Goal: Transaction & Acquisition: Purchase product/service

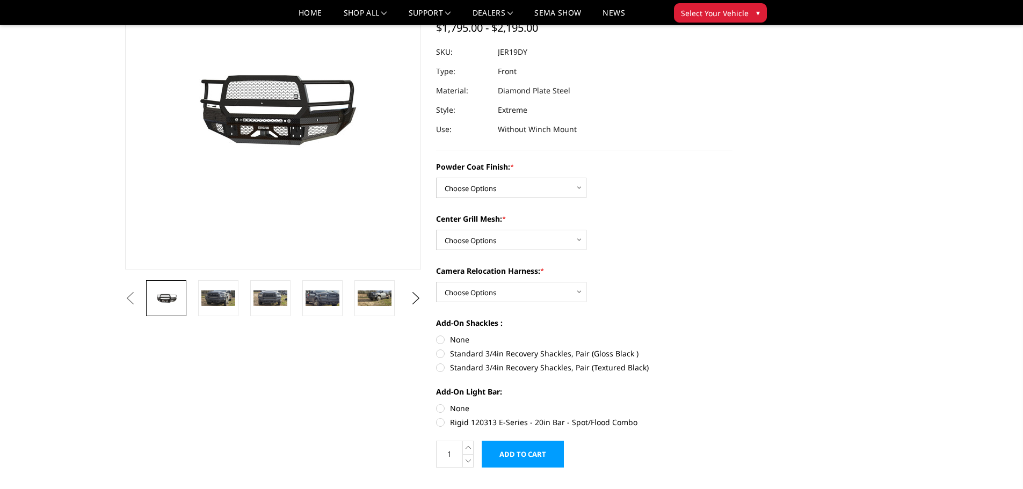
scroll to position [107, 0]
click at [228, 293] on img at bounding box center [218, 298] width 34 height 16
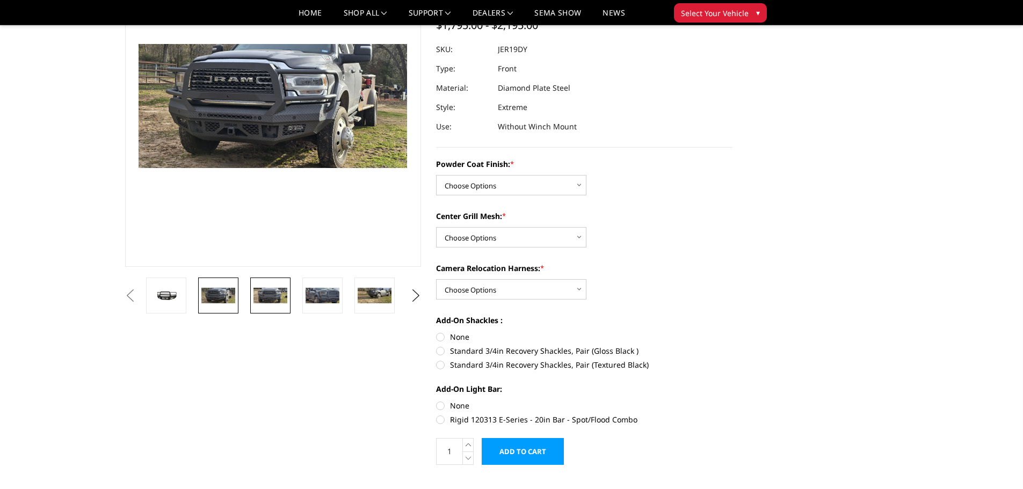
click at [263, 290] on img at bounding box center [271, 296] width 34 height 16
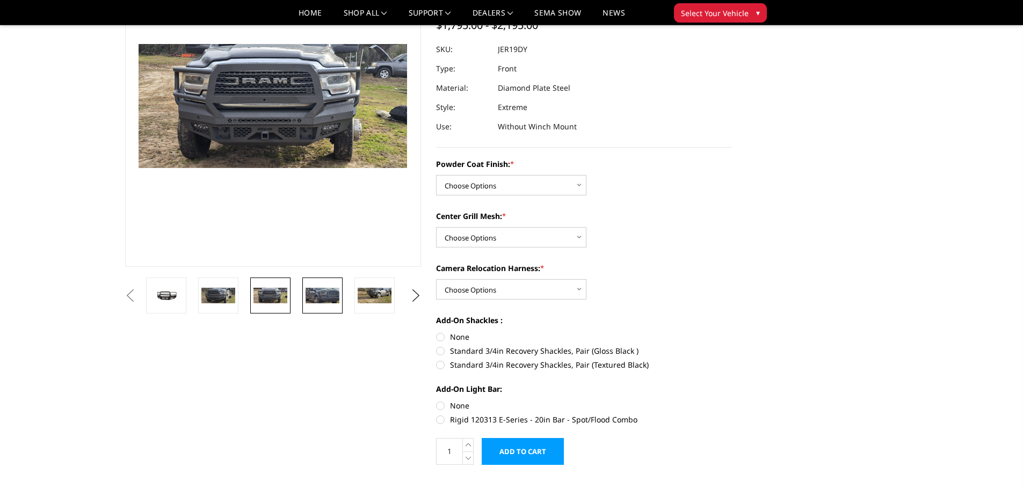
click at [322, 290] on img at bounding box center [323, 296] width 34 height 16
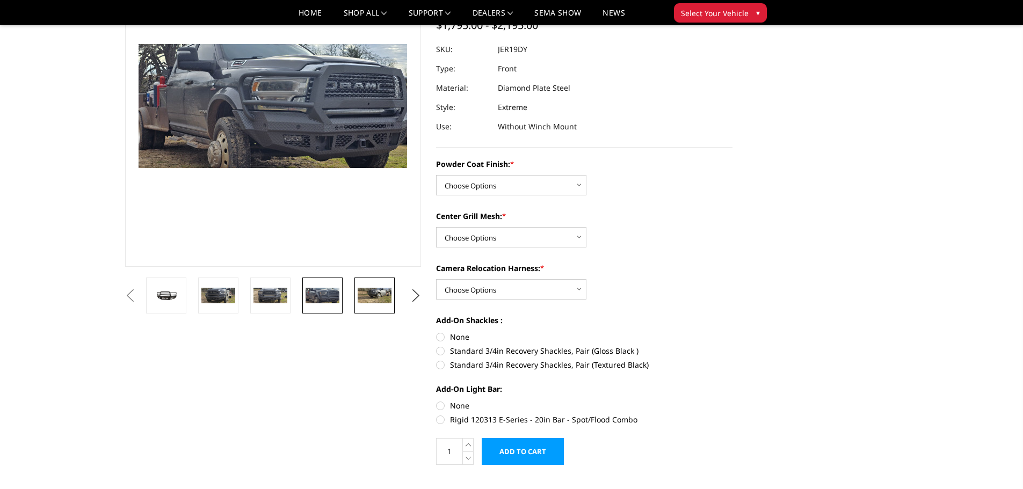
click at [366, 288] on img at bounding box center [375, 296] width 34 height 16
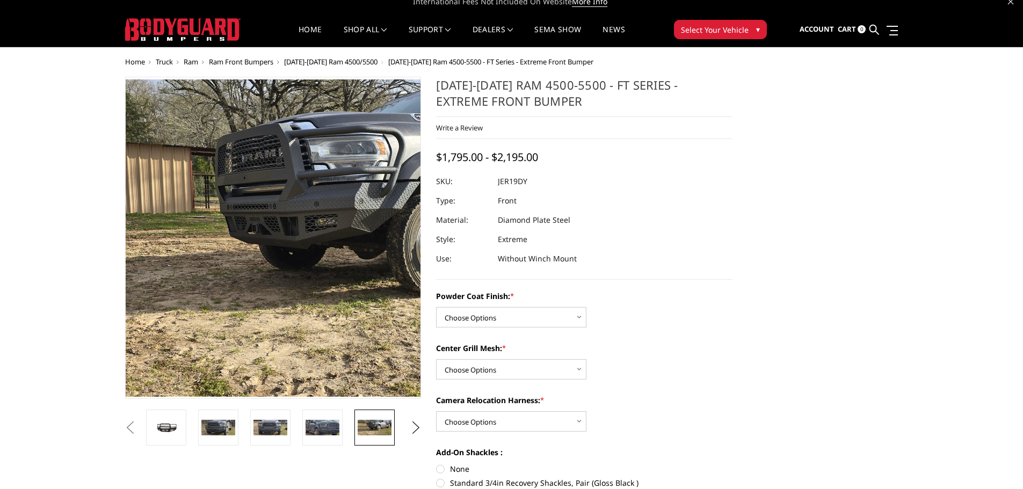
scroll to position [0, 0]
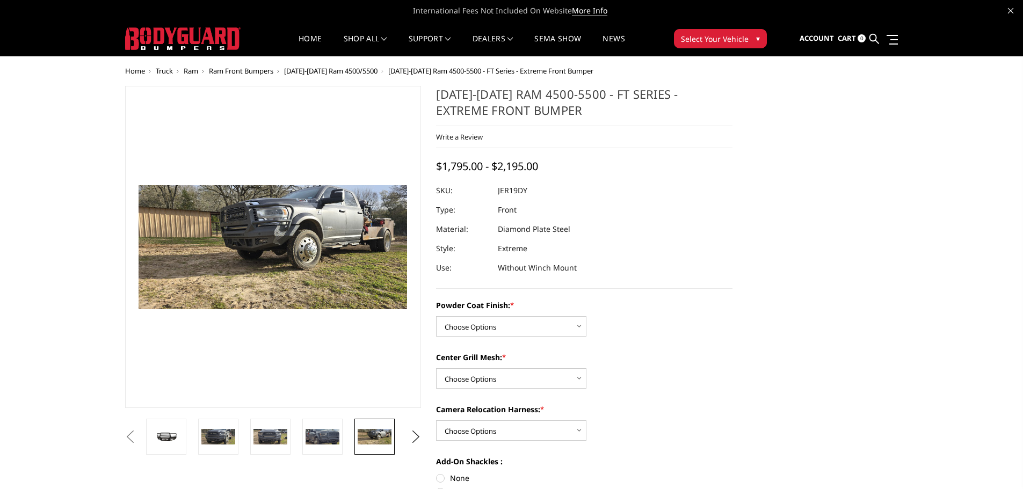
click at [339, 71] on span "[DATE]-[DATE] Ram 4500/5500" at bounding box center [330, 71] width 93 height 10
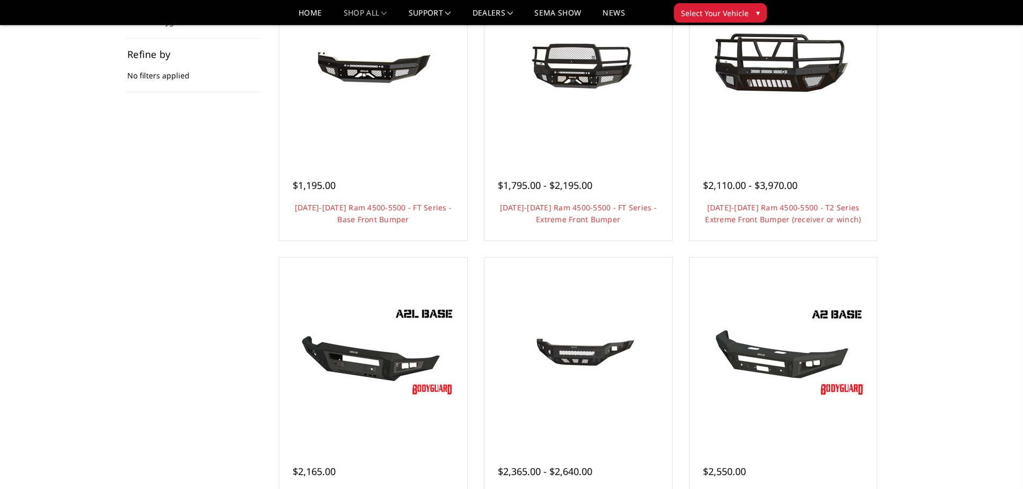
scroll to position [107, 0]
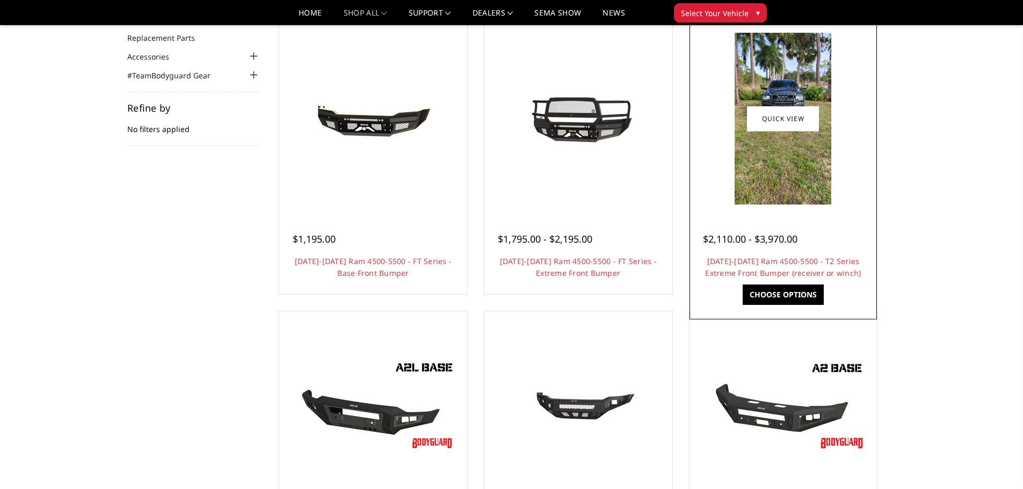
click at [775, 148] on img at bounding box center [783, 119] width 97 height 172
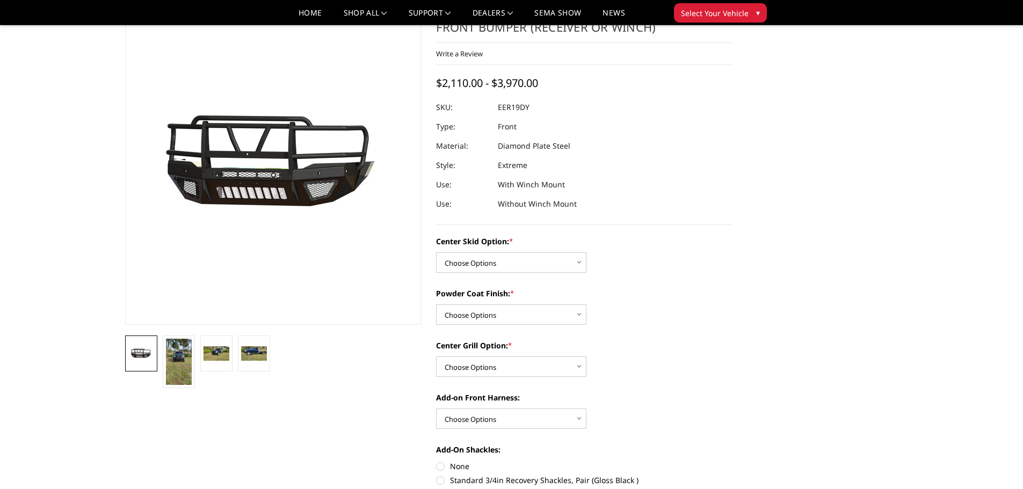
scroll to position [54, 0]
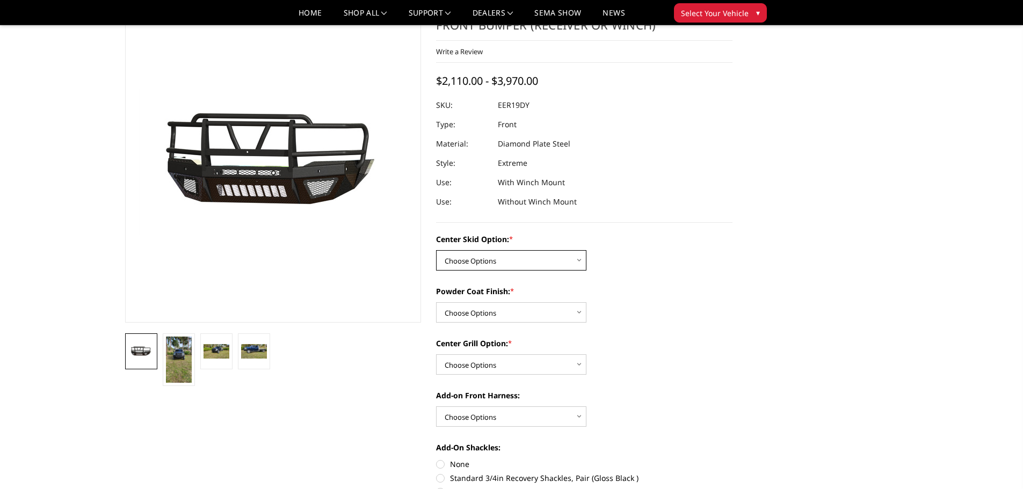
click at [581, 261] on select "Choose Options Standard center skid plate (included) Receiver tube Winch mount …" at bounding box center [511, 260] width 150 height 20
select select "626"
click at [436, 250] on select "Choose Options Standard center skid plate (included) Receiver tube Winch mount …" at bounding box center [511, 260] width 150 height 20
click at [578, 311] on select "Choose Options Bare metal Gloss Black Powder Coat Texture Black Powder Coat" at bounding box center [511, 312] width 150 height 20
select select "667"
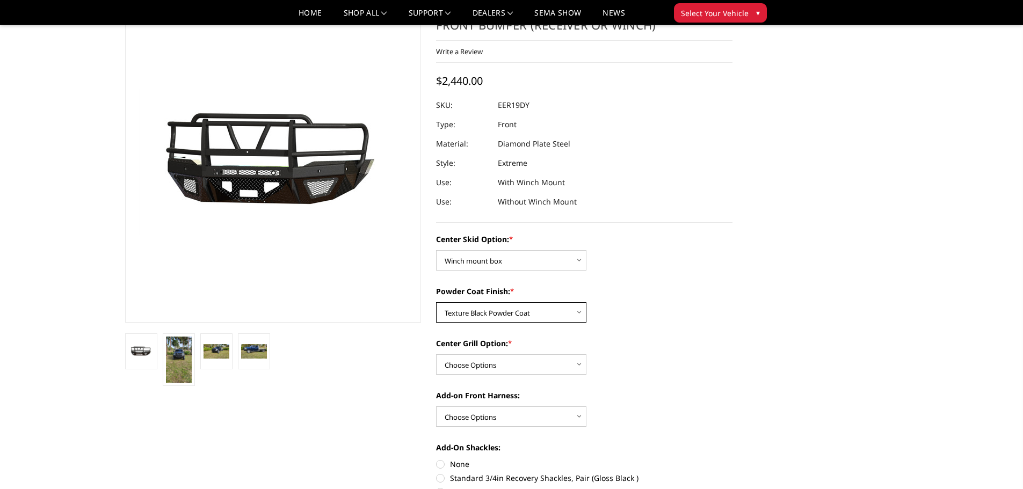
click at [436, 302] on select "Choose Options Bare metal Gloss Black Powder Coat Texture Black Powder Coat" at bounding box center [511, 312] width 150 height 20
click at [578, 363] on select "Choose Options Add expanded metal in center grill Decline this option" at bounding box center [511, 365] width 150 height 20
select select "1081"
click at [436, 355] on select "Choose Options Add expanded metal in center grill Decline this option" at bounding box center [511, 365] width 150 height 20
click at [579, 415] on select "Choose Options WITH front camera harness WITHOUT front camera harness" at bounding box center [511, 417] width 150 height 20
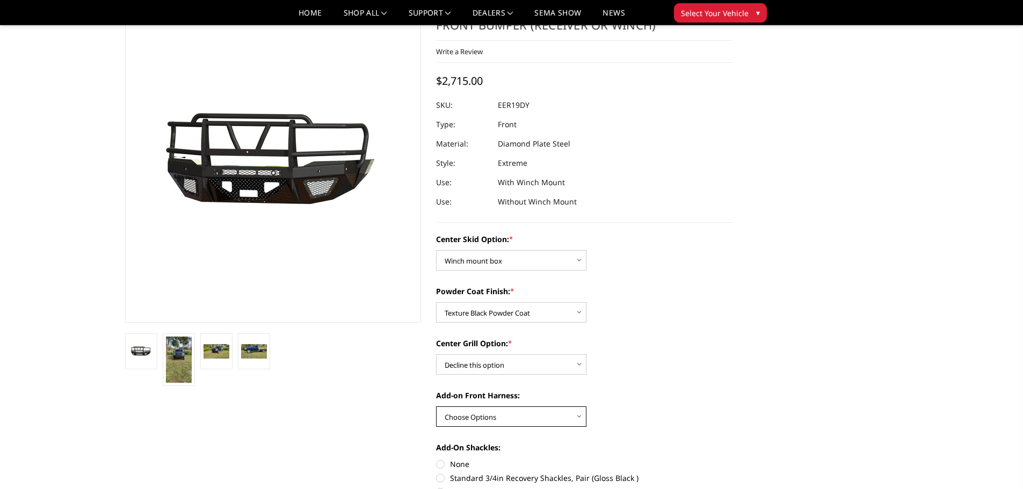
select select "1696"
click at [436, 407] on select "Choose Options WITH front camera harness WITHOUT front camera harness" at bounding box center [511, 417] width 150 height 20
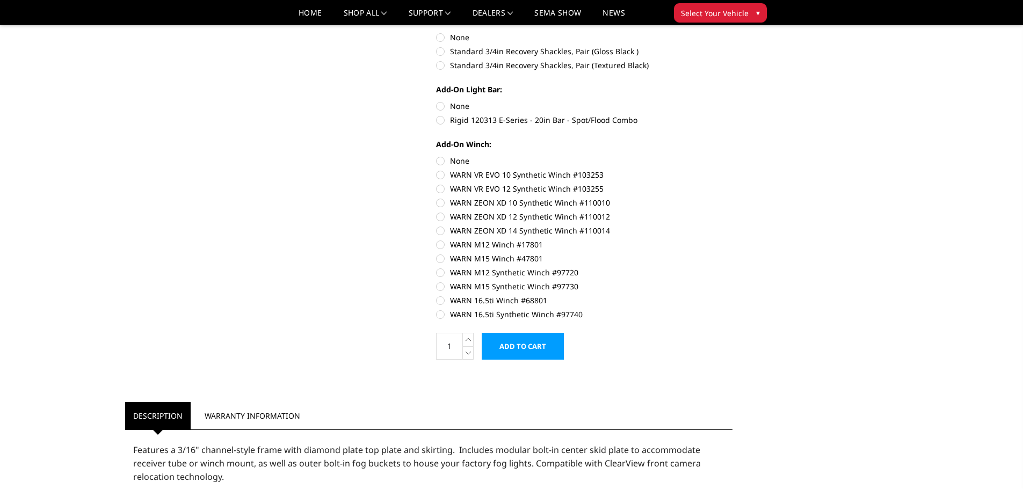
scroll to position [483, 0]
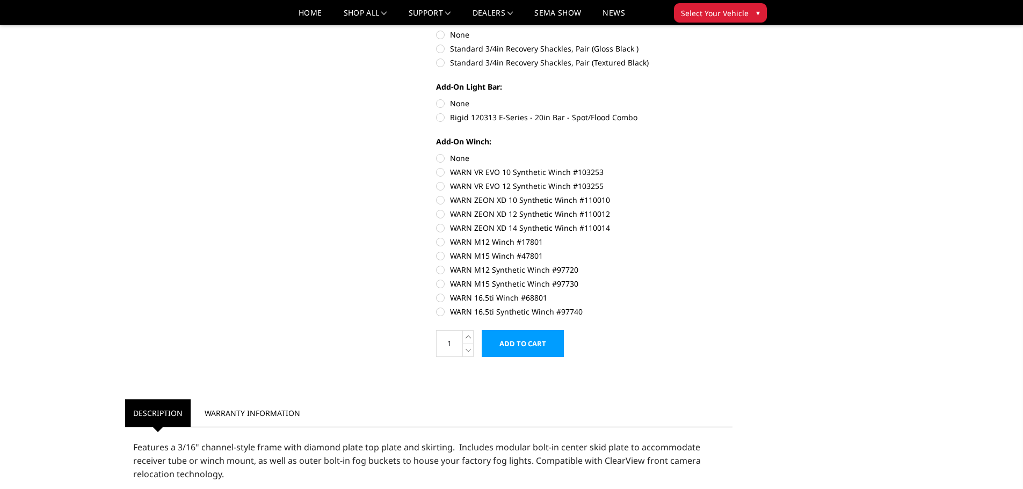
click at [441, 298] on label "WARN 16.5ti Winch #68801" at bounding box center [584, 297] width 297 height 11
click at [733, 279] on input "WARN 16.5ti Winch #68801" at bounding box center [733, 278] width 1 height 1
radio input "true"
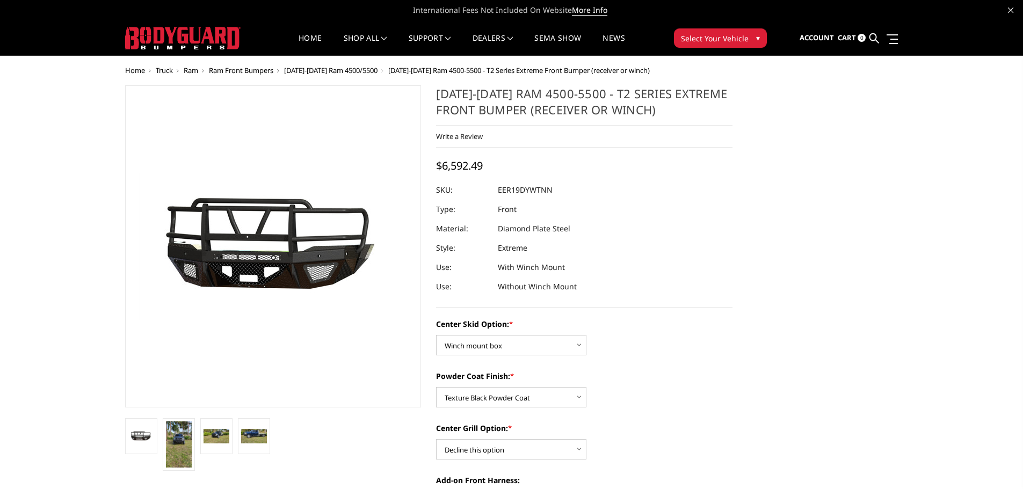
scroll to position [0, 0]
